Goal: Transaction & Acquisition: Purchase product/service

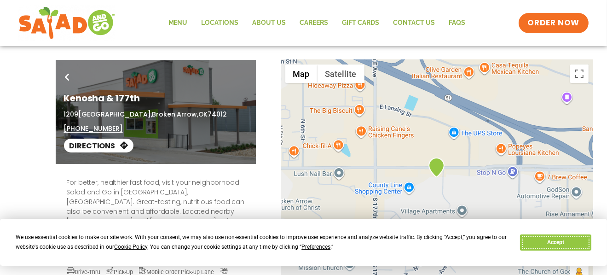
click at [538, 242] on button "Accept" at bounding box center [555, 242] width 71 height 16
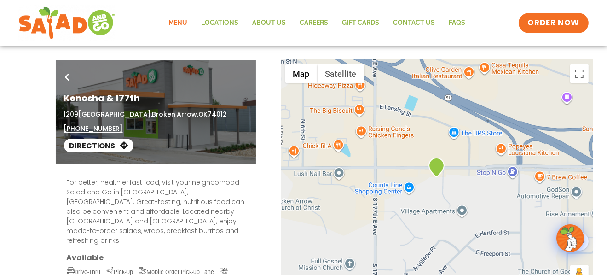
click at [182, 23] on link "Menu" at bounding box center [178, 22] width 33 height 21
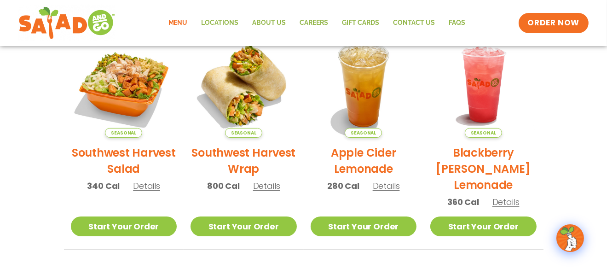
scroll to position [227, 0]
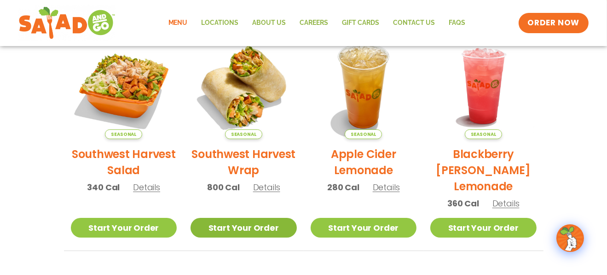
click at [241, 227] on link "Start Your Order" at bounding box center [243, 228] width 106 height 20
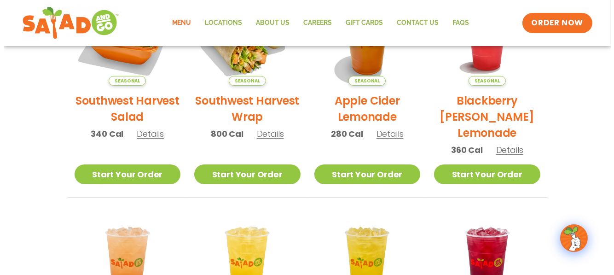
scroll to position [294, 0]
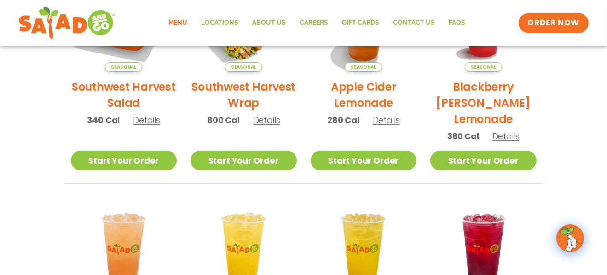
click at [266, 88] on h2 "Southwest Harvest Wrap" at bounding box center [243, 95] width 106 height 32
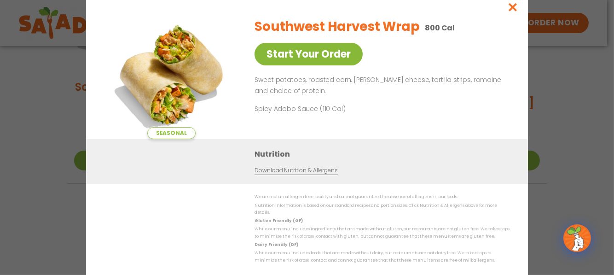
click at [322, 59] on link "Start Your Order" at bounding box center [308, 54] width 108 height 23
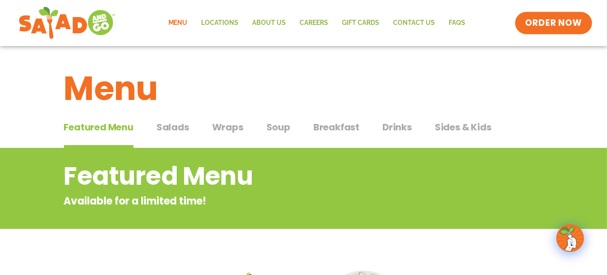
click at [550, 25] on span "ORDER NOW" at bounding box center [553, 23] width 57 height 12
